Goal: Task Accomplishment & Management: Manage account settings

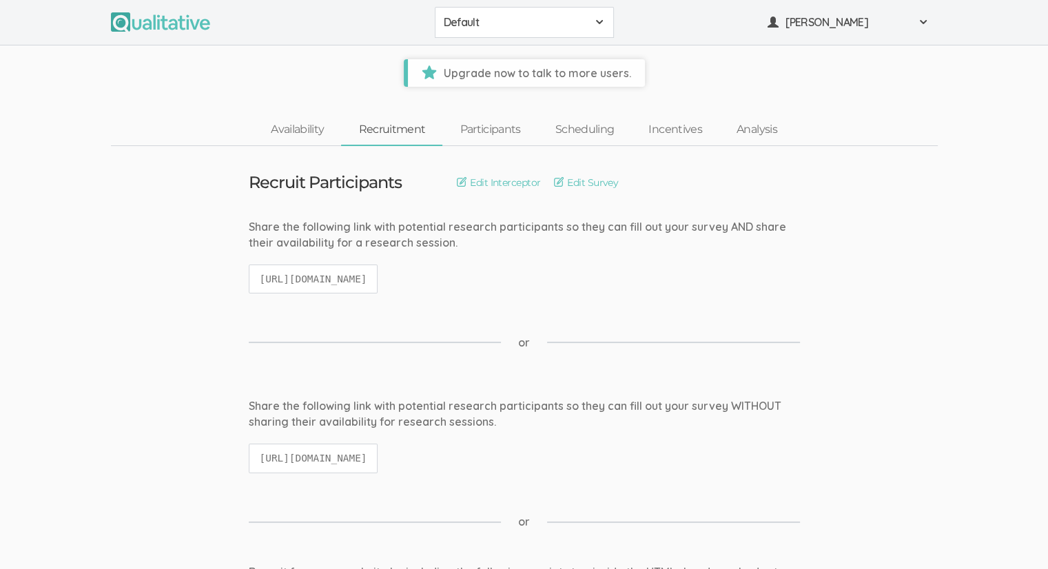
click at [494, 23] on span "Default" at bounding box center [515, 22] width 143 height 16
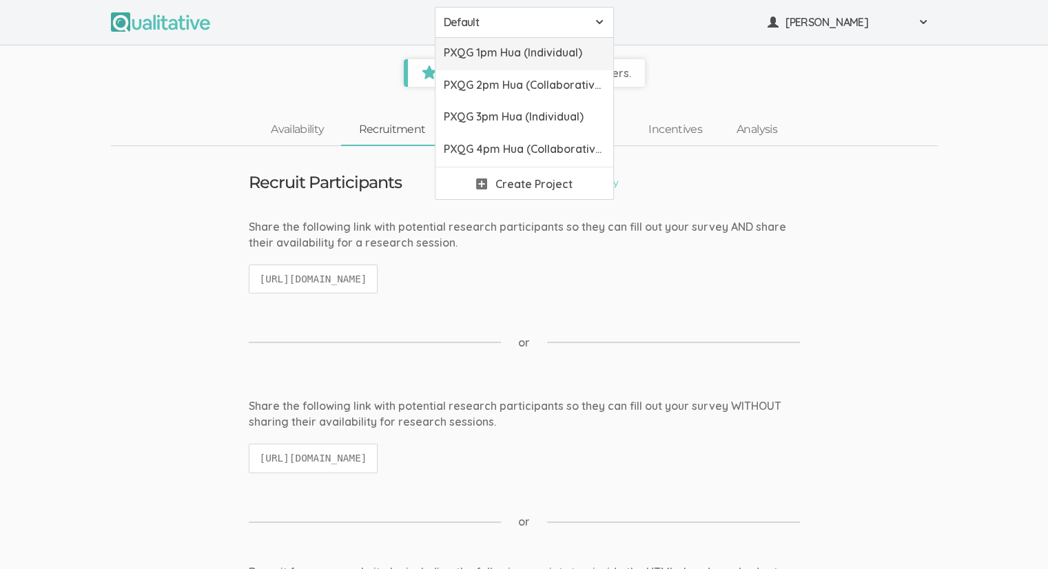
click at [509, 58] on span "PXQG 1pm Hua (Individual)" at bounding box center [524, 53] width 161 height 16
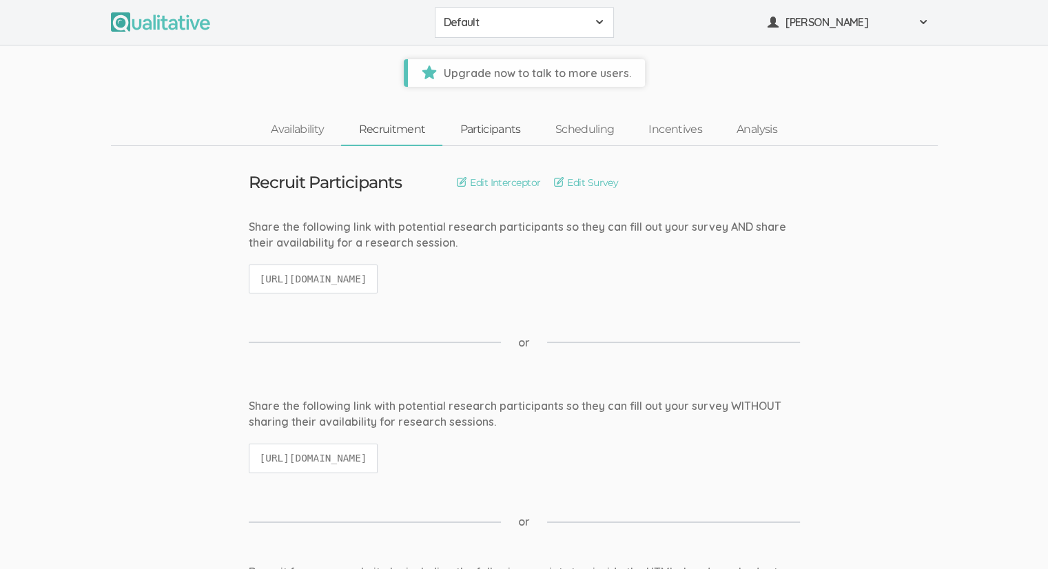
click at [463, 127] on link "Participants" at bounding box center [489, 130] width 95 height 30
click at [499, 134] on link "Participants" at bounding box center [489, 130] width 95 height 30
click at [486, 23] on span "Default" at bounding box center [515, 22] width 143 height 16
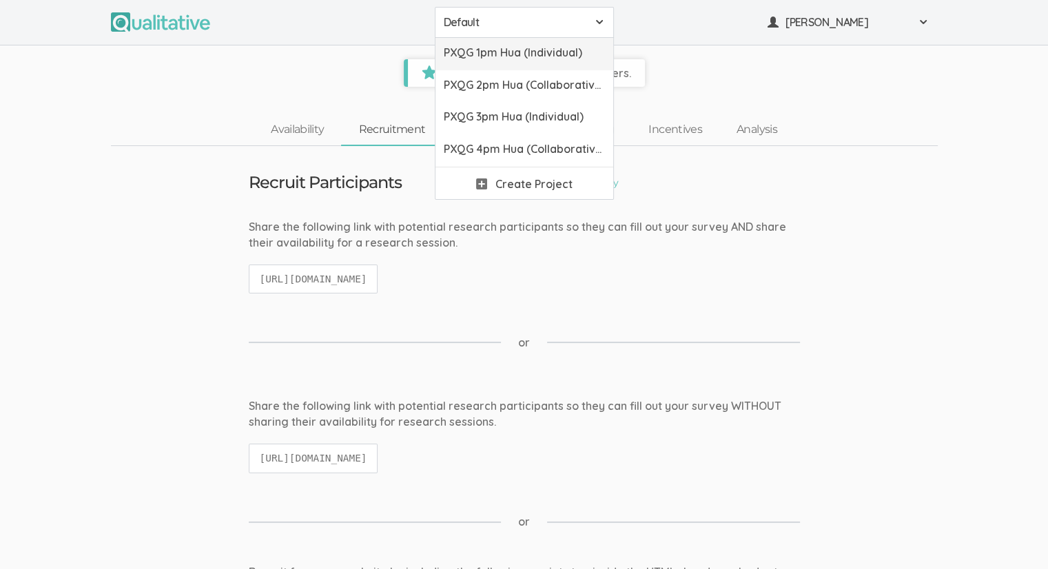
click at [494, 58] on span "PXQG 1pm Hua (Individual)" at bounding box center [524, 53] width 161 height 16
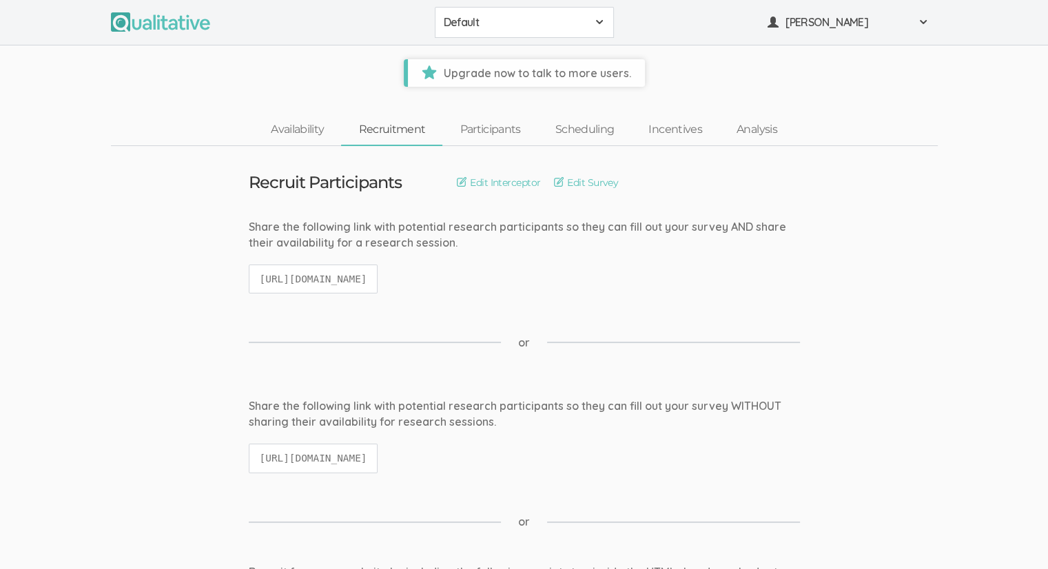
click at [491, 31] on button "Default" at bounding box center [524, 22] width 179 height 31
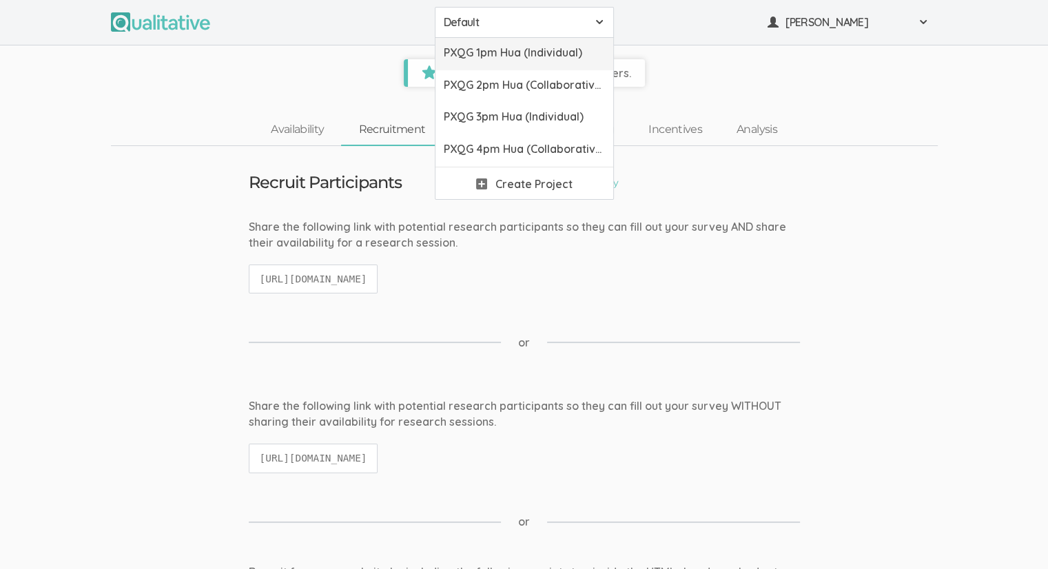
click at [490, 56] on span "PXQG 1pm Hua (Individual)" at bounding box center [524, 53] width 161 height 16
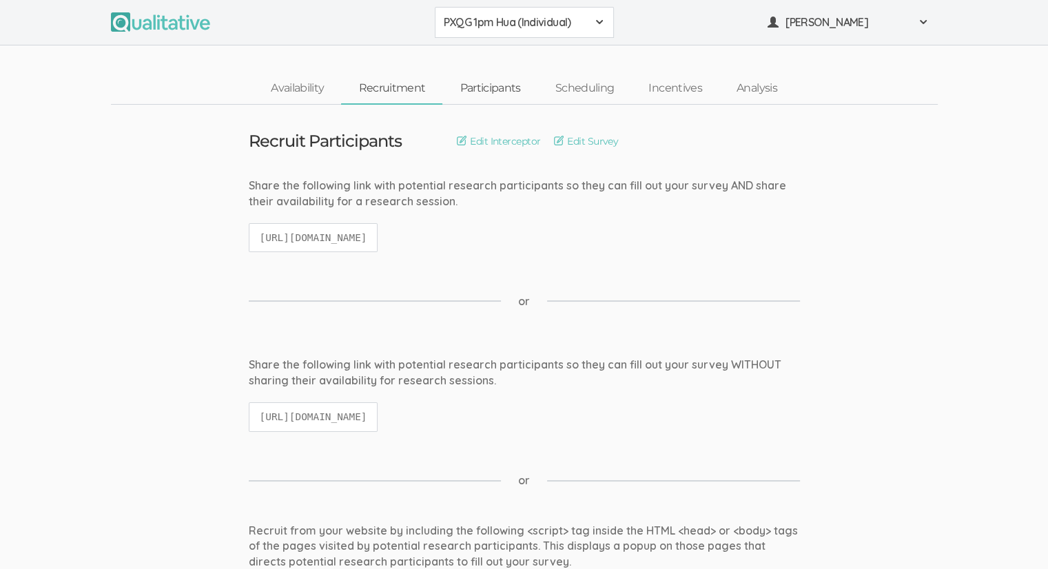
click at [518, 87] on link "Participants" at bounding box center [489, 89] width 95 height 30
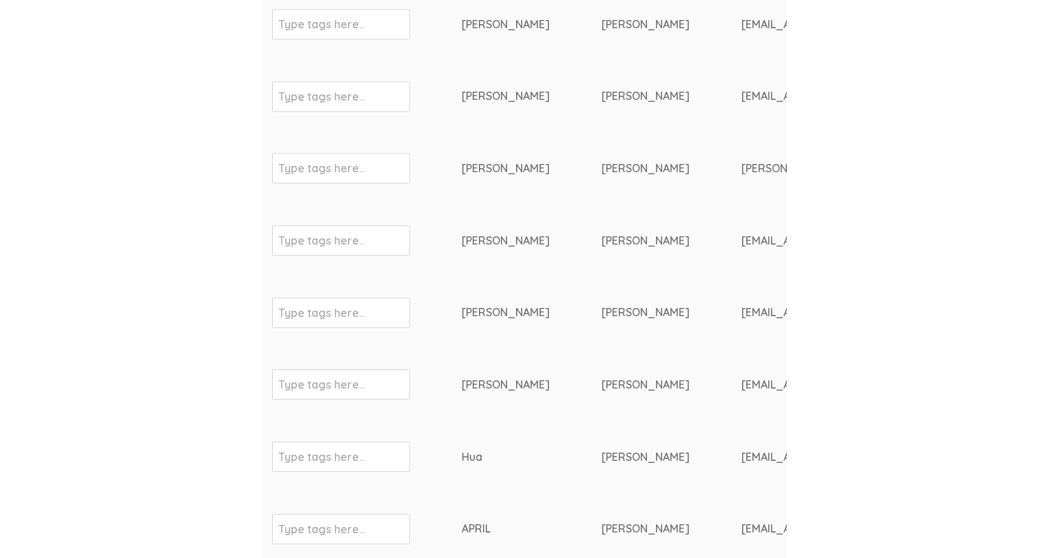
scroll to position [1909, 0]
